Goal: Navigation & Orientation: Find specific page/section

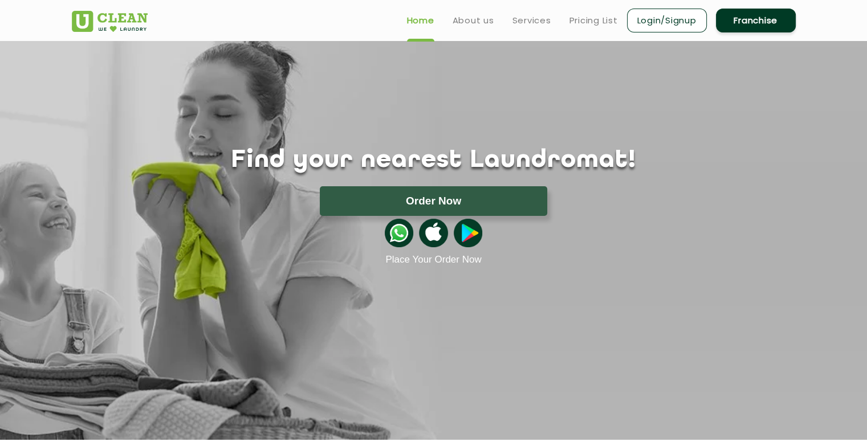
click at [293, 15] on div "Home About us Services Pricing List Login/Signup Franchise" at bounding box center [433, 18] width 741 height 31
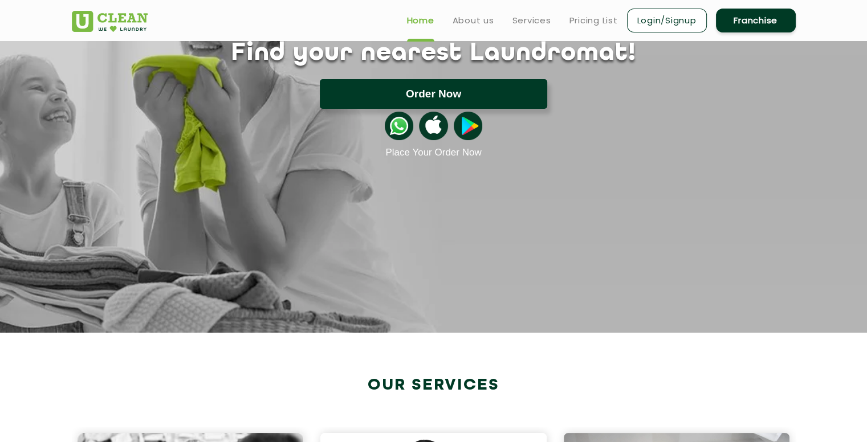
scroll to position [18, 0]
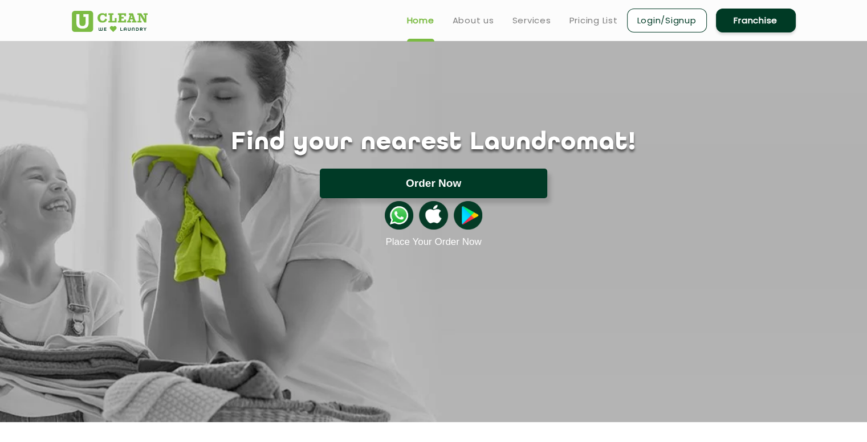
drag, startPoint x: 509, startPoint y: 165, endPoint x: 489, endPoint y: 90, distance: 77.9
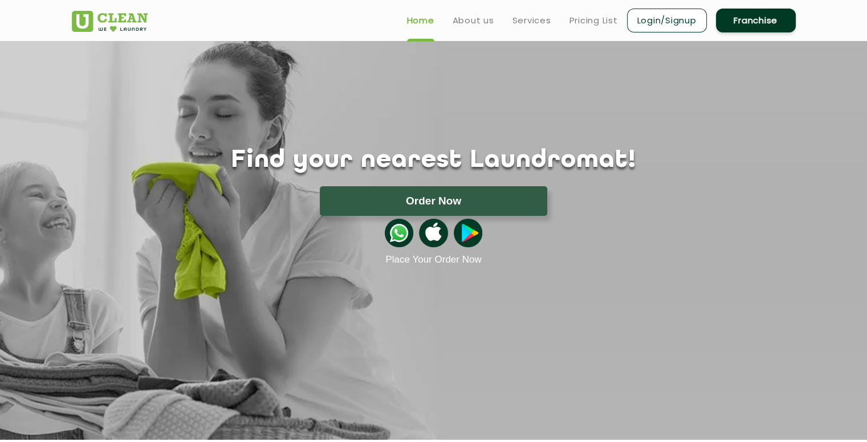
drag, startPoint x: 474, startPoint y: 117, endPoint x: 489, endPoint y: 51, distance: 67.8
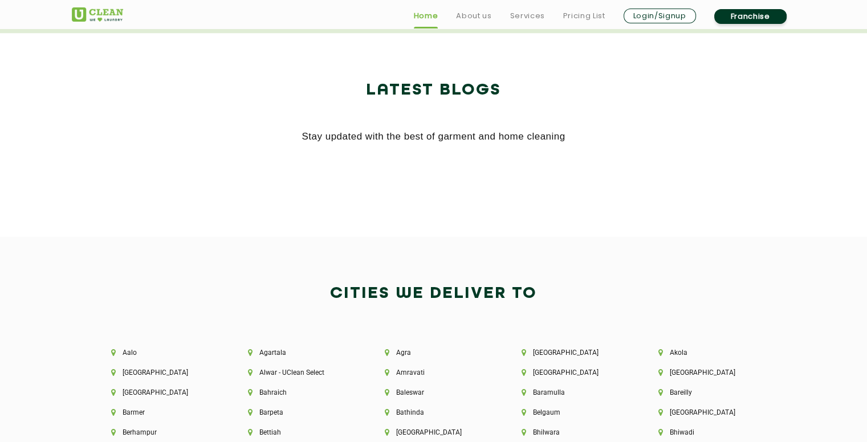
drag, startPoint x: 493, startPoint y: 74, endPoint x: 484, endPoint y: 279, distance: 205.5
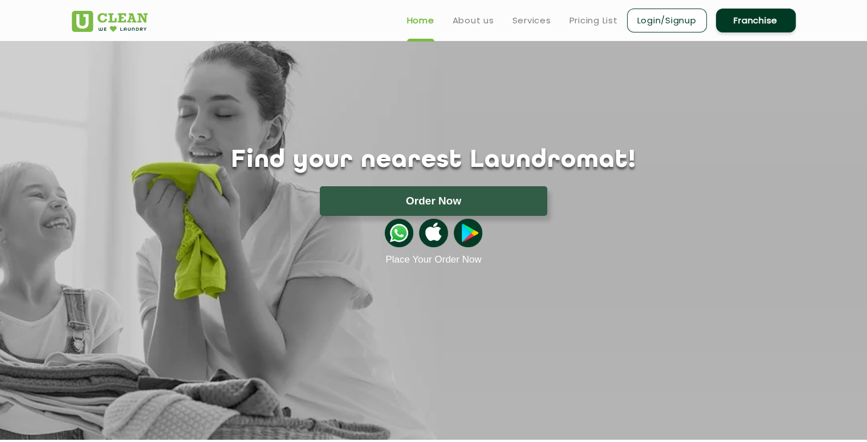
drag, startPoint x: 485, startPoint y: 282, endPoint x: 443, endPoint y: 91, distance: 195.6
click at [479, 17] on link "About us" at bounding box center [474, 21] width 42 height 14
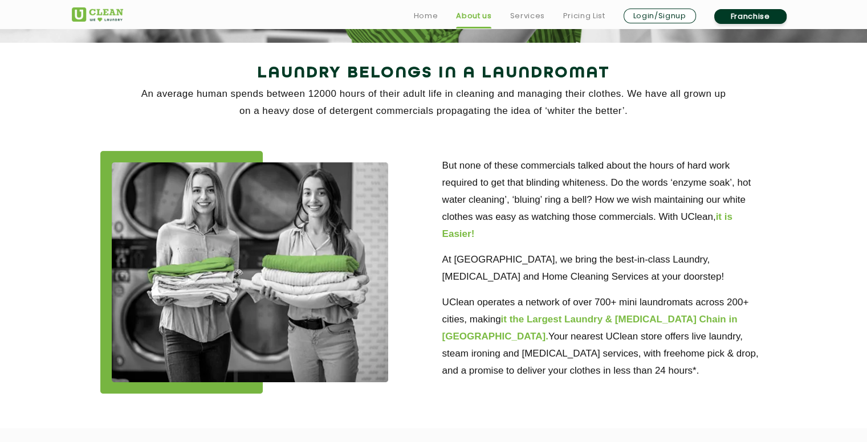
scroll to position [228, 0]
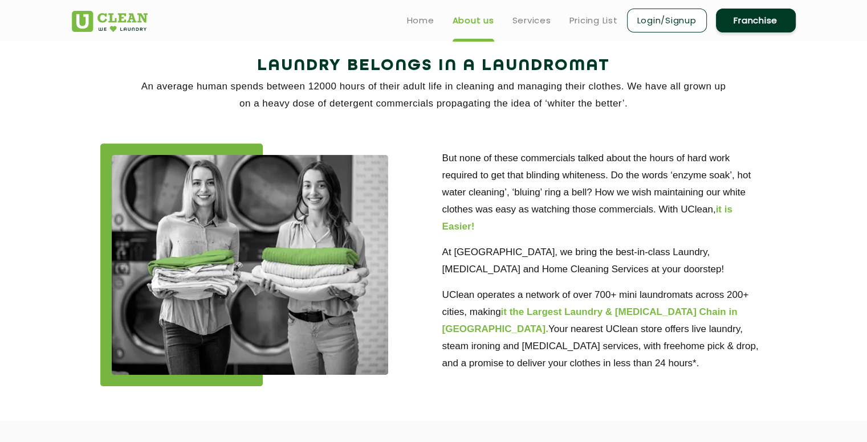
click at [818, 346] on section "Laundry Belongs in a Laundromat An average human spends between 12000 hours of …" at bounding box center [433, 228] width 867 height 386
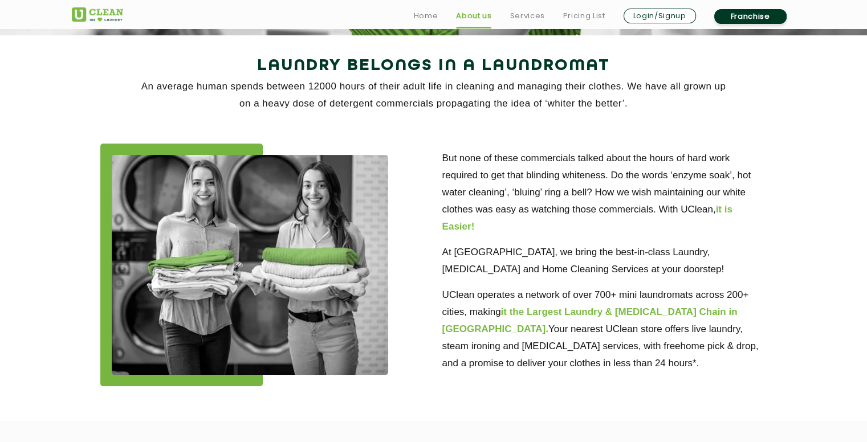
click at [125, 212] on img at bounding box center [250, 265] width 277 height 220
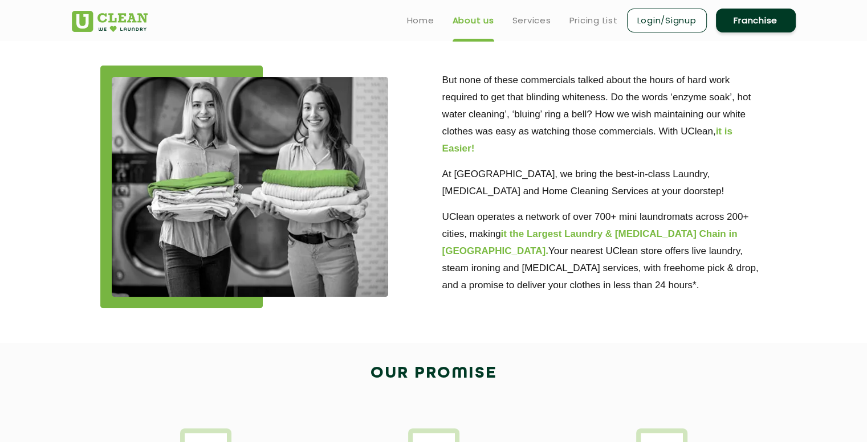
scroll to position [0, 0]
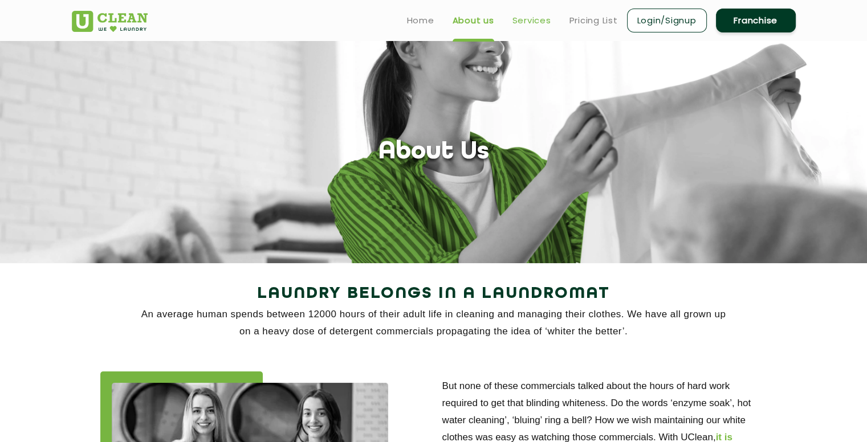
click at [518, 22] on link "Services" at bounding box center [532, 21] width 39 height 14
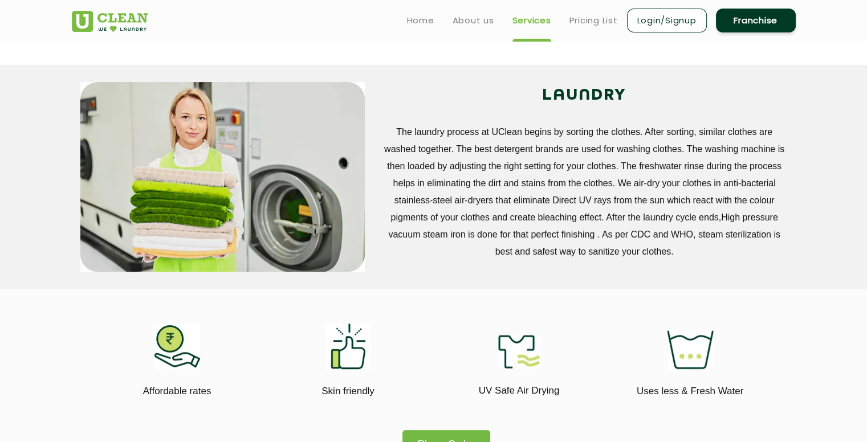
scroll to position [415, 0]
